Goal: Information Seeking & Learning: Find specific fact

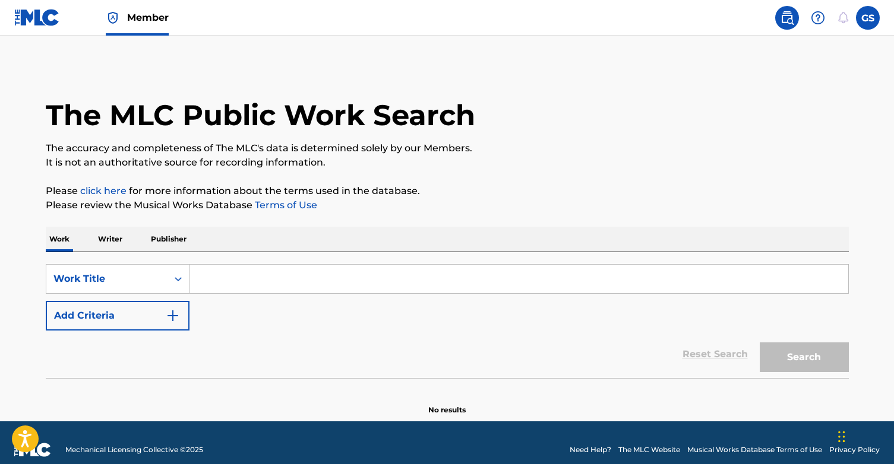
click at [284, 280] on input "Search Form" at bounding box center [518, 279] width 659 height 29
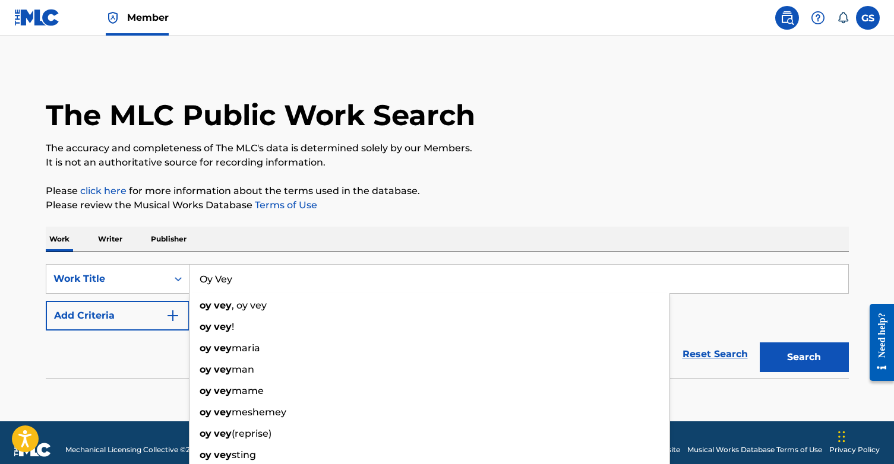
type input "Oy Vey"
click at [760, 343] on button "Search" at bounding box center [804, 358] width 89 height 30
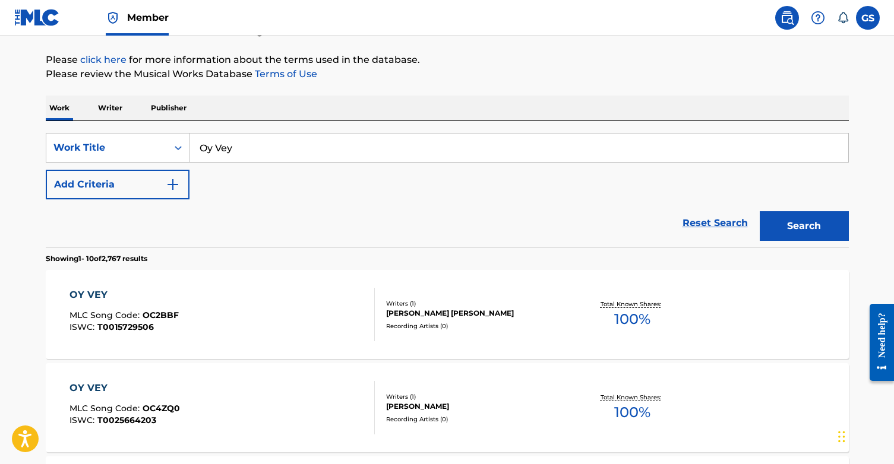
scroll to position [132, 0]
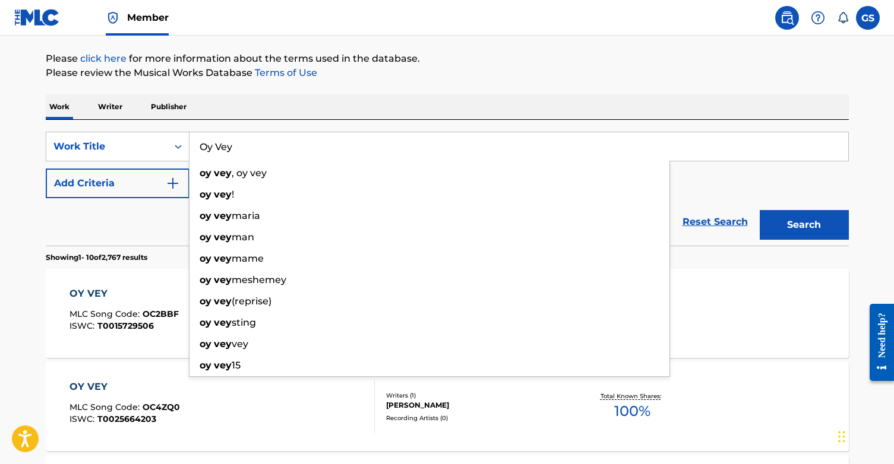
click at [722, 178] on div "SearchWithCriteriaee69e619-81d4-4fb3-aa2a-db8b1a53839e Work Title Oy Vey oy vey…" at bounding box center [447, 165] width 803 height 67
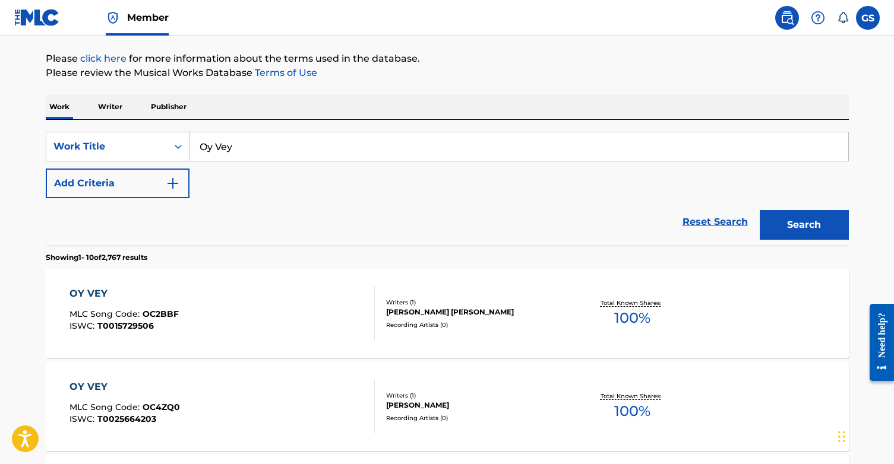
click at [171, 179] on img "Search Form" at bounding box center [173, 183] width 14 height 14
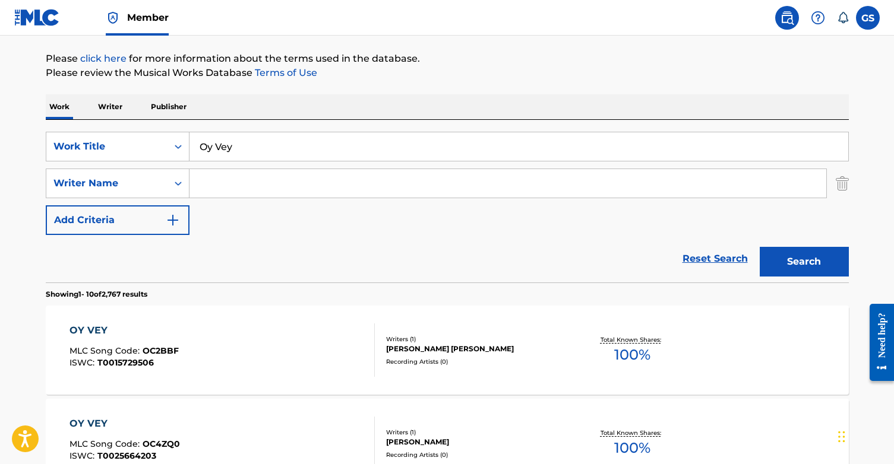
click at [216, 185] on input "Search Form" at bounding box center [507, 183] width 637 height 29
paste input "[PERSON_NAME] [PERSON_NAME]"
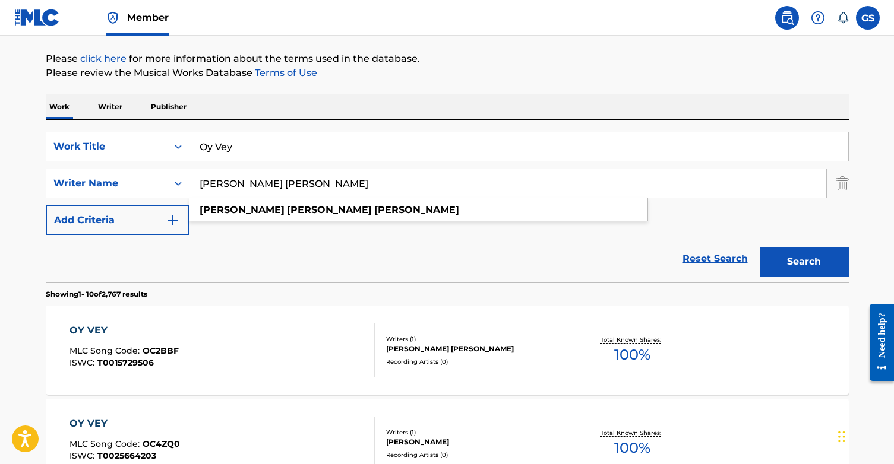
type input "[PERSON_NAME] [PERSON_NAME]"
click at [793, 261] on button "Search" at bounding box center [804, 262] width 89 height 30
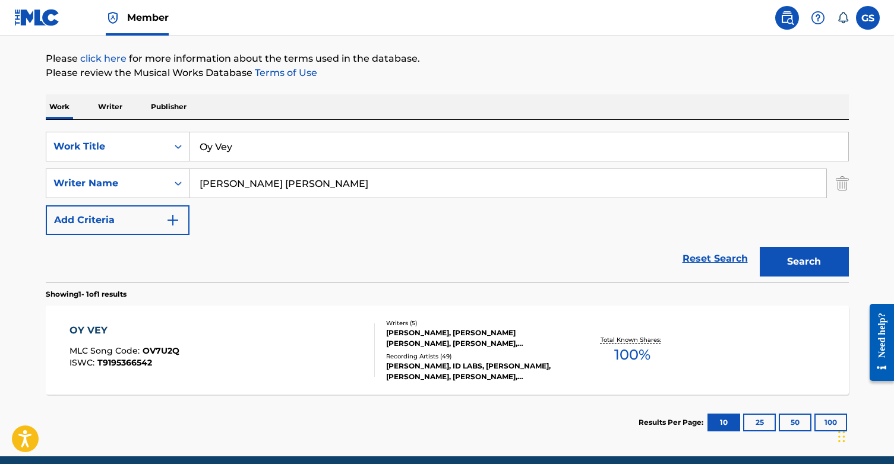
scroll to position [182, 0]
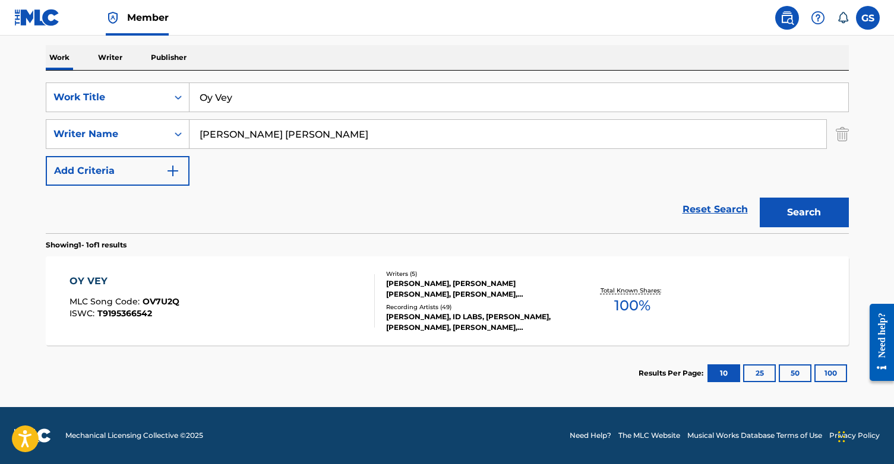
click at [170, 301] on span "OV7U2Q" at bounding box center [161, 301] width 37 height 11
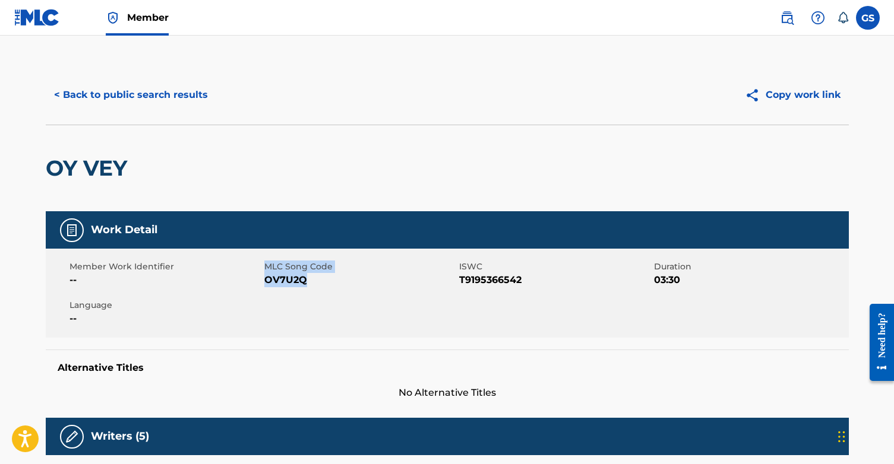
drag, startPoint x: 264, startPoint y: 280, endPoint x: 308, endPoint y: 280, distance: 44.5
click at [308, 280] on span "OV7U2Q" at bounding box center [360, 280] width 192 height 14
drag, startPoint x: 306, startPoint y: 280, endPoint x: 264, endPoint y: 282, distance: 41.6
click at [264, 282] on span "OV7U2Q" at bounding box center [360, 280] width 192 height 14
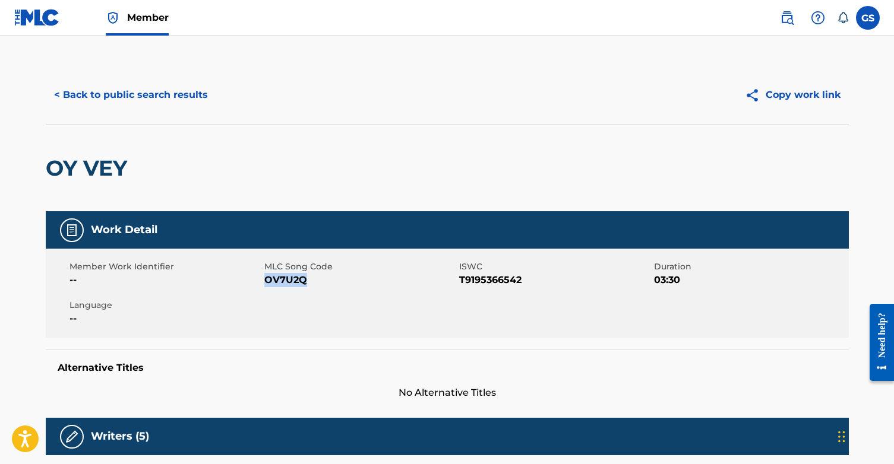
copy span "OV7U2Q"
click at [137, 99] on button "< Back to public search results" at bounding box center [131, 95] width 170 height 30
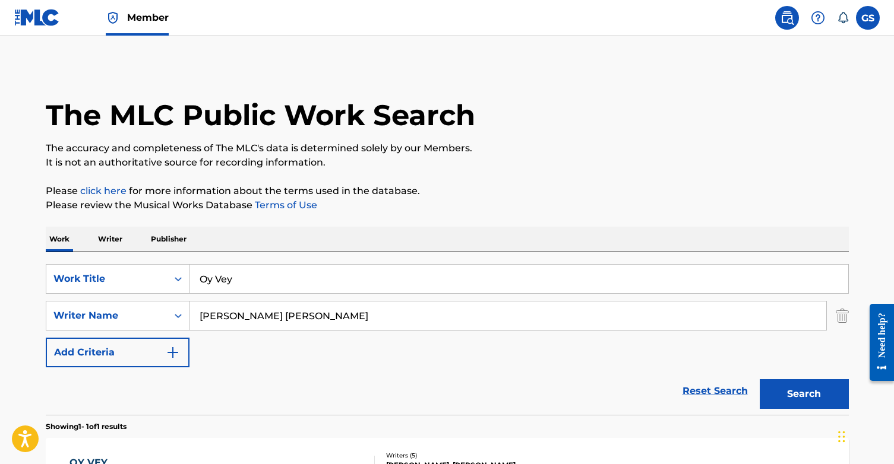
scroll to position [114, 0]
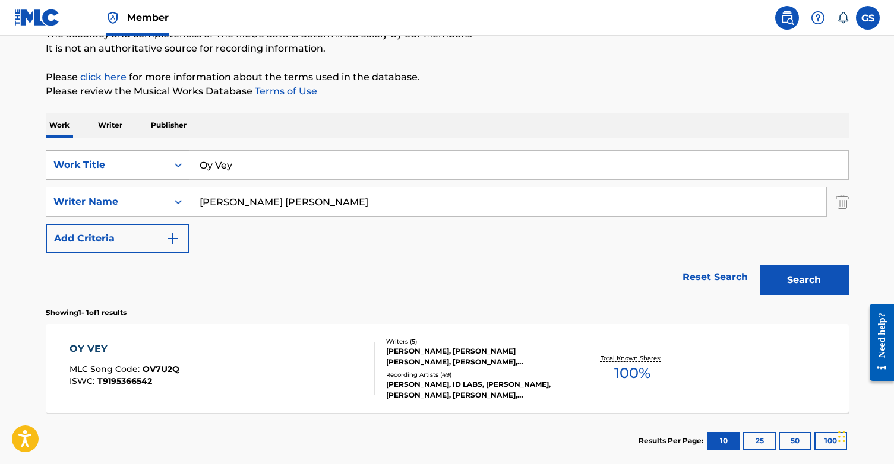
drag, startPoint x: 254, startPoint y: 167, endPoint x: 163, endPoint y: 167, distance: 90.3
click at [163, 167] on div "SearchWithCriteriaee69e619-81d4-4fb3-aa2a-db8b1a53839e Work Title Oy Vey" at bounding box center [447, 165] width 803 height 30
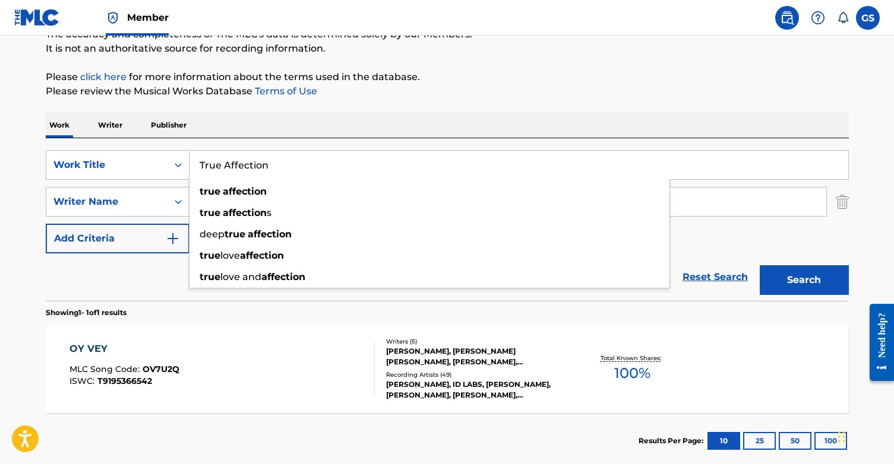
type input "True Affection"
click at [162, 276] on div "Reset Search Search" at bounding box center [447, 278] width 803 height 48
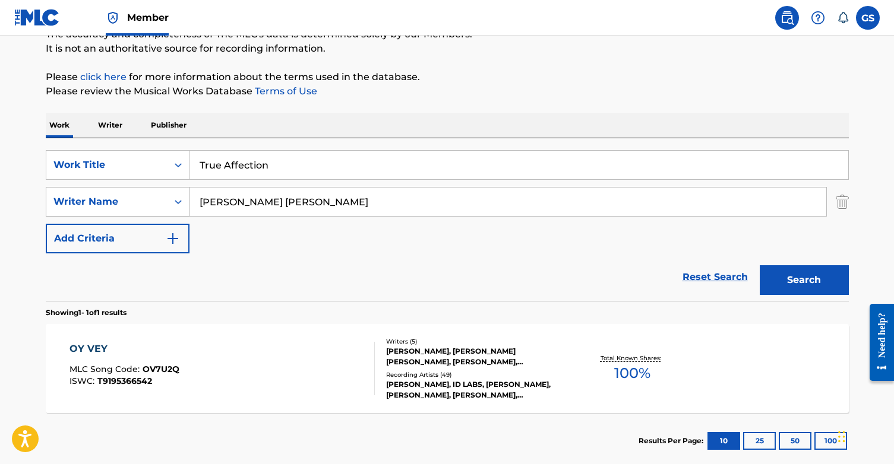
drag, startPoint x: 318, startPoint y: 207, endPoint x: 187, endPoint y: 207, distance: 130.7
click at [187, 207] on div "SearchWithCriteriaa4ffa680-7632-4cec-b030-91bd62c54370 Writer Name [PERSON_NAME…" at bounding box center [447, 202] width 803 height 30
paste input "[PERSON_NAME]"
type input "[PERSON_NAME]"
click at [813, 288] on button "Search" at bounding box center [804, 280] width 89 height 30
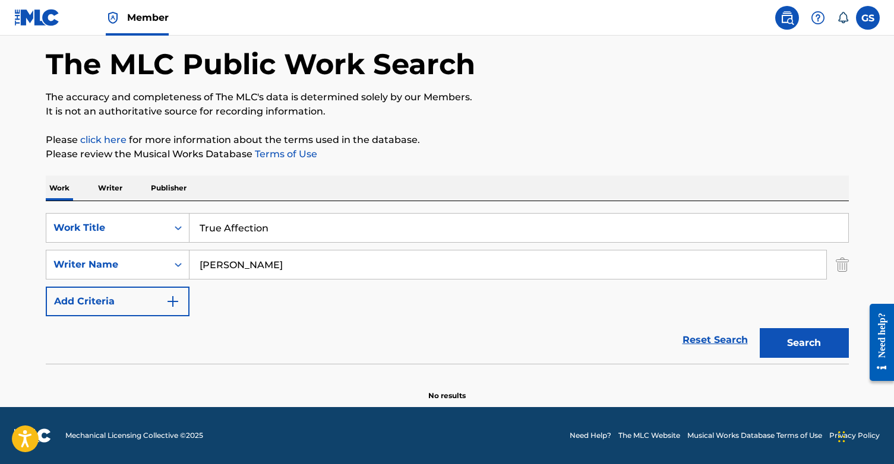
scroll to position [51, 0]
drag, startPoint x: 345, startPoint y: 268, endPoint x: 199, endPoint y: 268, distance: 146.1
click at [199, 268] on input "[PERSON_NAME]" at bounding box center [507, 265] width 637 height 29
click at [809, 346] on button "Search" at bounding box center [804, 343] width 89 height 30
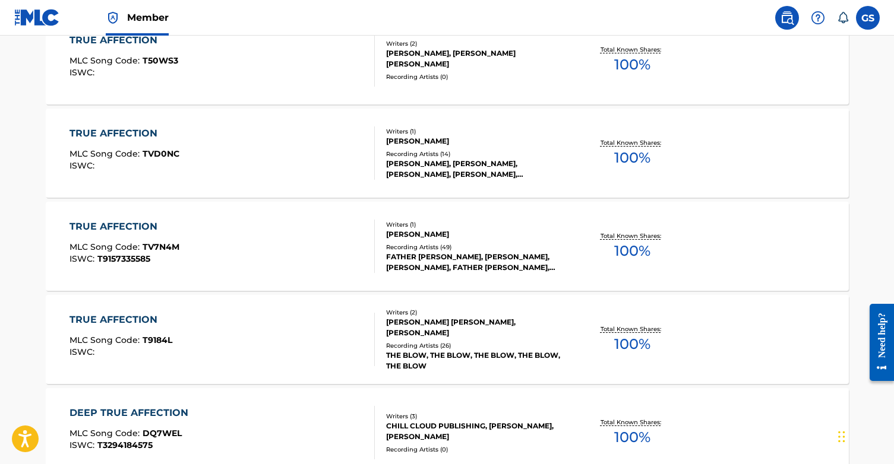
scroll to position [709, 0]
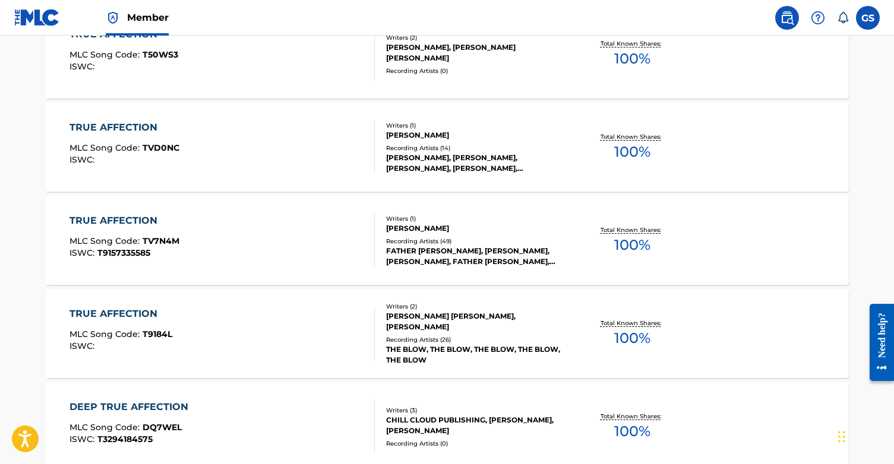
click at [412, 334] on div "Writers ( 2 ) [PERSON_NAME] [PERSON_NAME], [PERSON_NAME] Recording Artists ( 26…" at bounding box center [470, 334] width 191 height 64
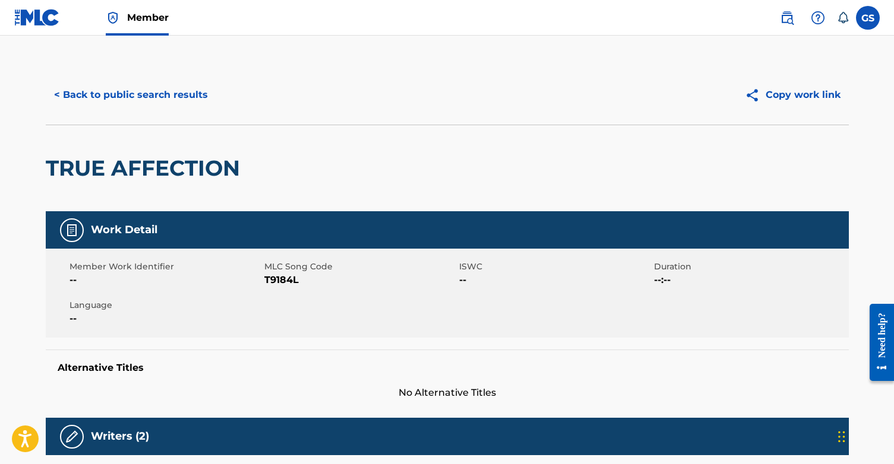
click at [282, 279] on span "T9184L" at bounding box center [360, 280] width 192 height 14
copy span "T9184L"
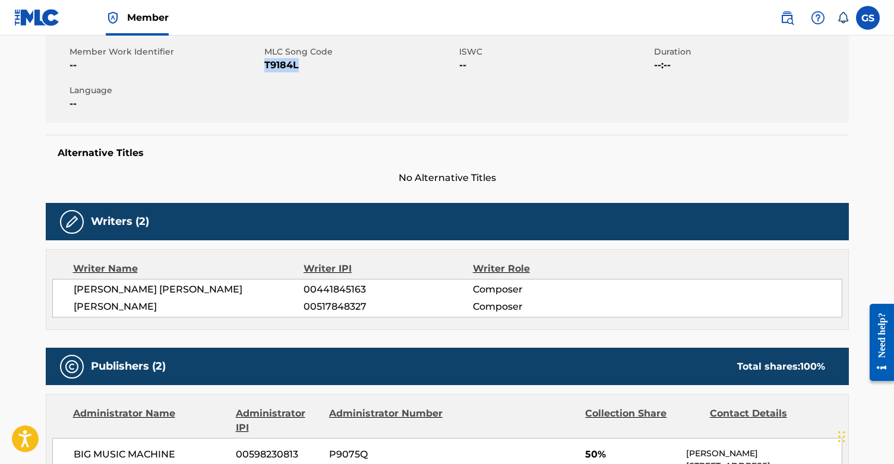
scroll to position [219, 0]
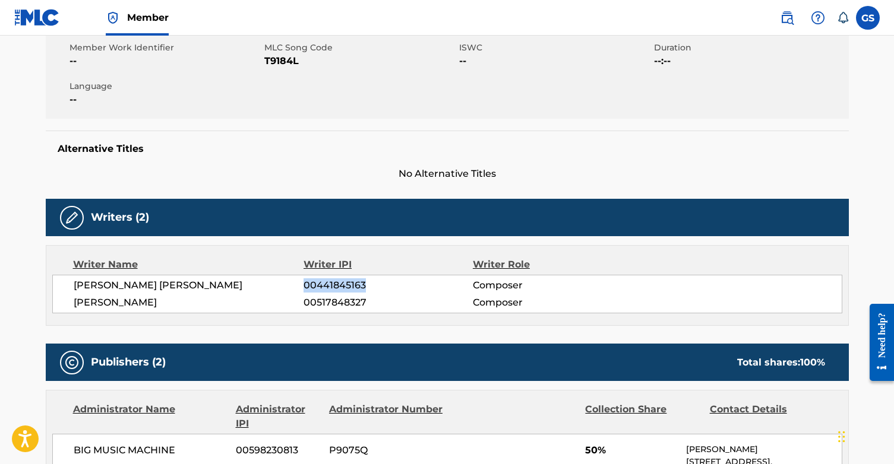
drag, startPoint x: 306, startPoint y: 286, endPoint x: 373, endPoint y: 286, distance: 67.1
click at [373, 286] on span "00441845163" at bounding box center [388, 286] width 169 height 14
copy span "00441845163"
